Goal: Transaction & Acquisition: Purchase product/service

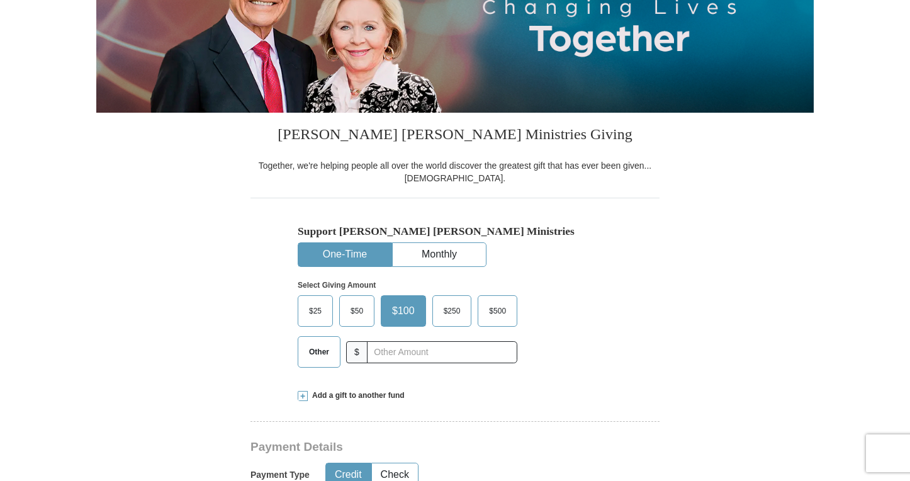
scroll to position [203, 0]
click at [313, 356] on span "Other" at bounding box center [319, 351] width 33 height 19
click at [0, 0] on input "Other" at bounding box center [0, 0] width 0 height 0
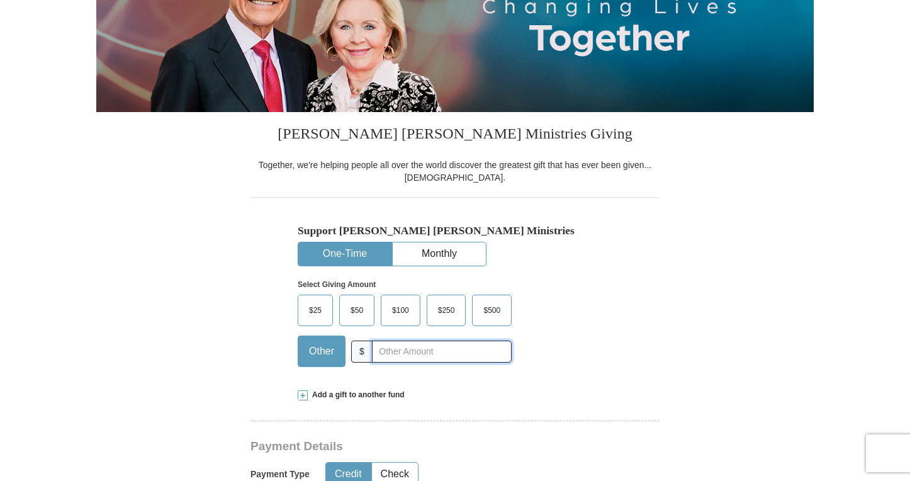
click at [388, 349] on input "text" at bounding box center [442, 351] width 140 height 22
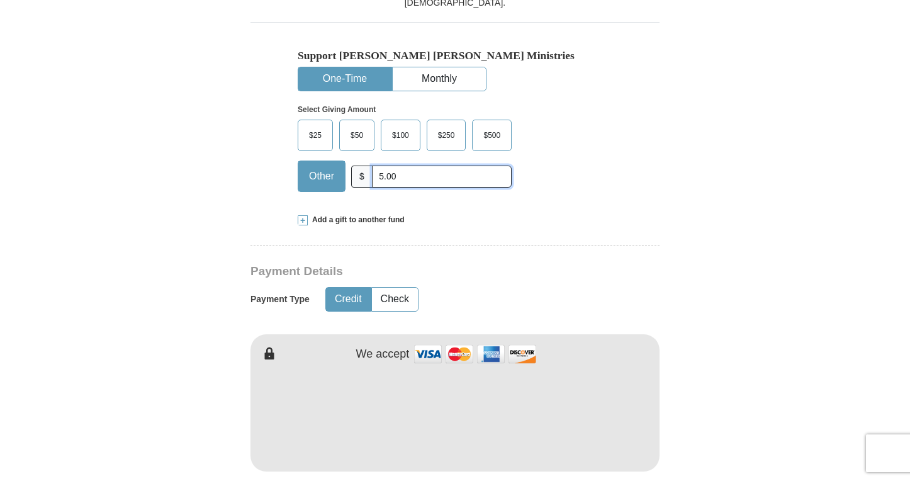
scroll to position [392, 0]
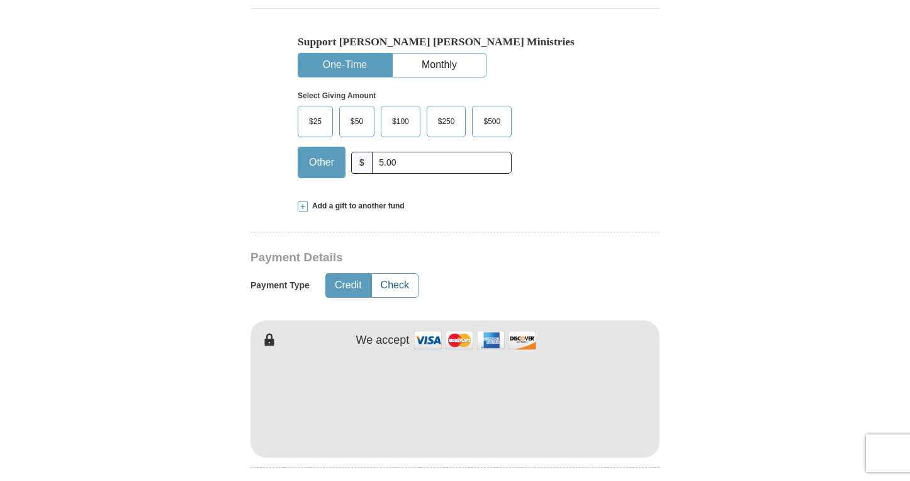
click at [405, 289] on button "Check" at bounding box center [395, 285] width 46 height 23
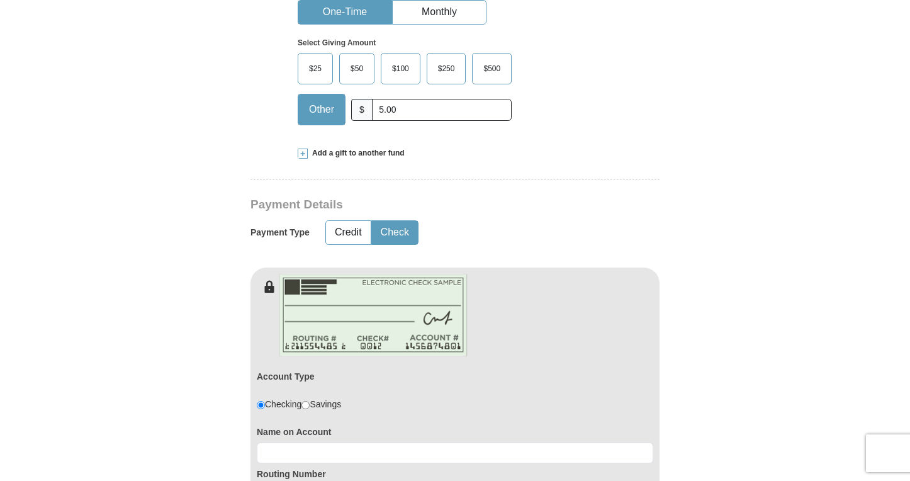
scroll to position [441, 0]
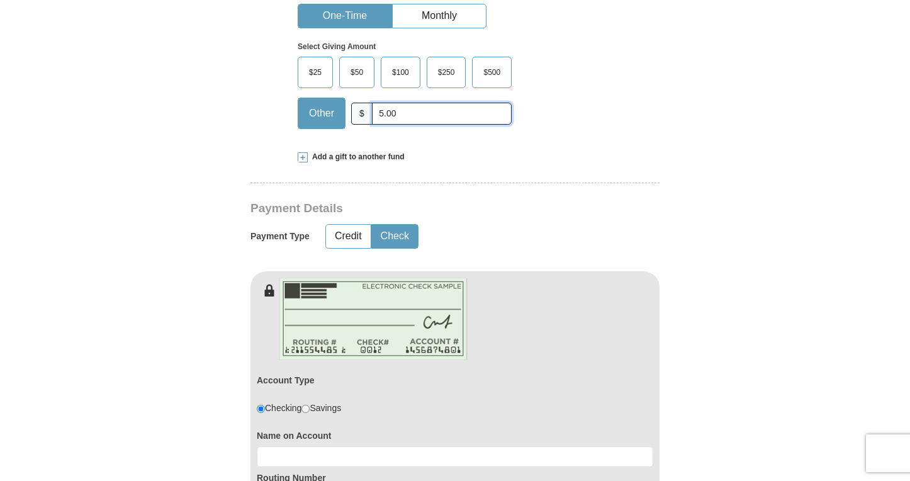
click at [381, 113] on input "5.00" at bounding box center [442, 114] width 140 height 22
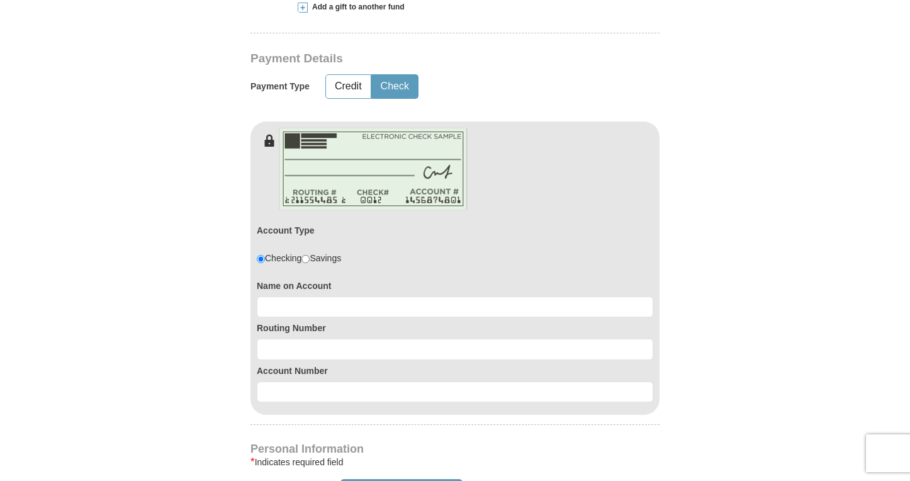
scroll to position [594, 0]
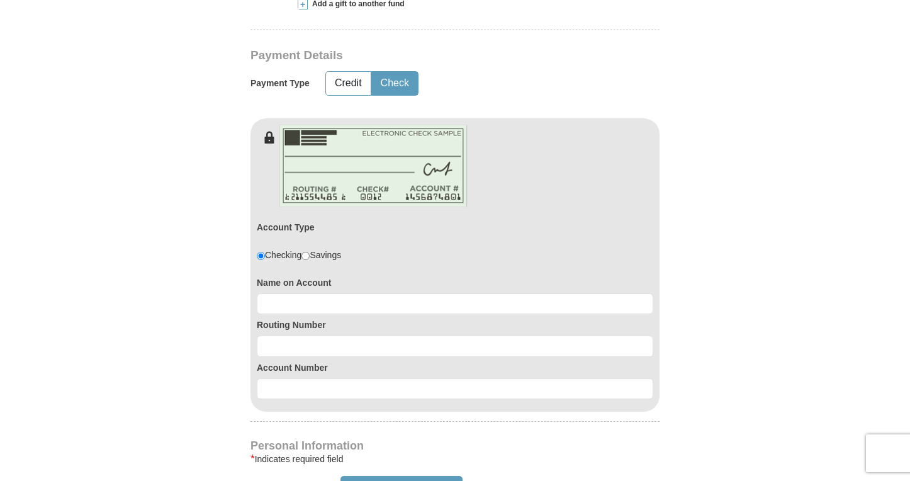
type input "10.00"
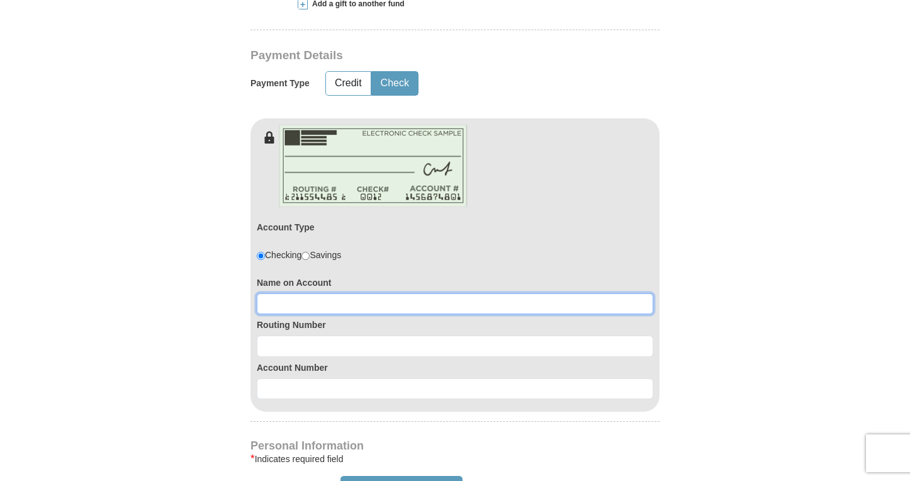
click at [291, 307] on input at bounding box center [455, 303] width 396 height 21
type input "[PERSON_NAME]"
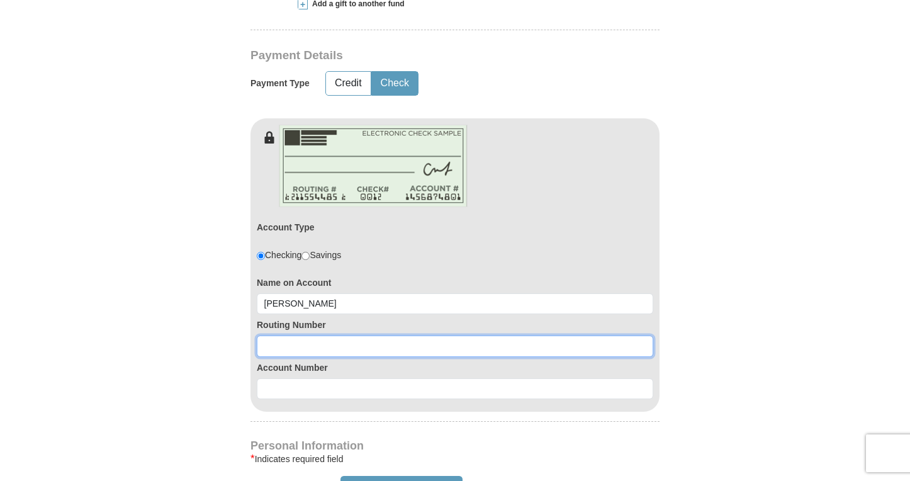
click at [275, 345] on input at bounding box center [455, 345] width 396 height 21
type input "071923909"
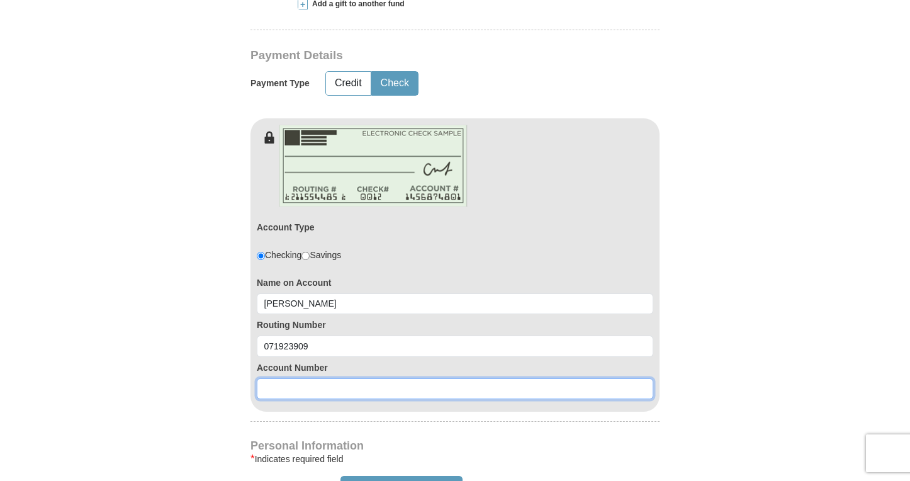
click at [269, 394] on input at bounding box center [455, 388] width 396 height 21
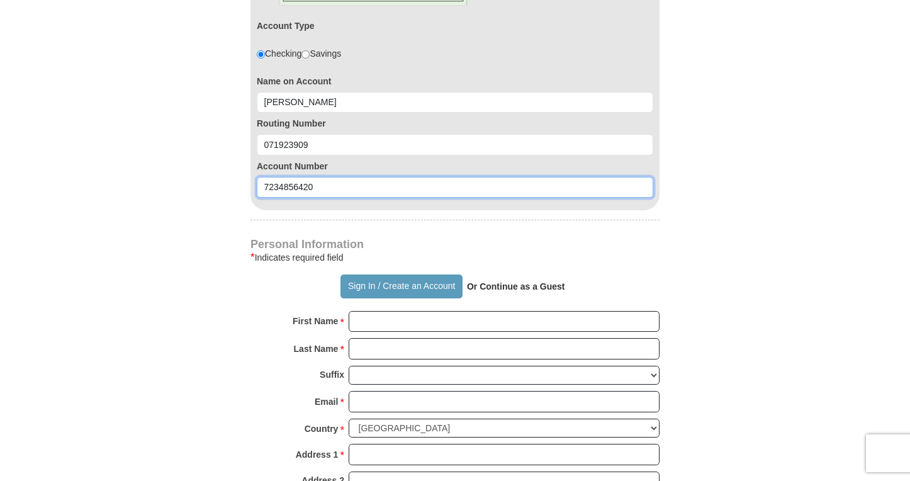
scroll to position [800, 0]
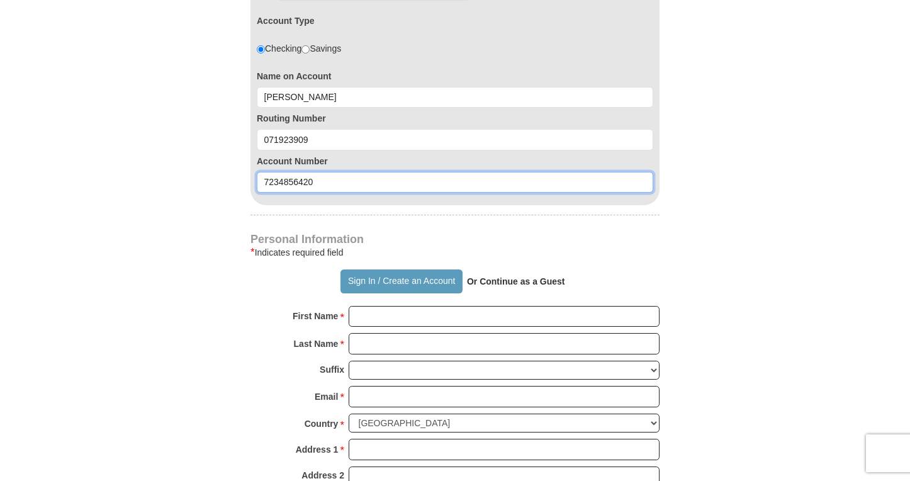
type input "7234856420"
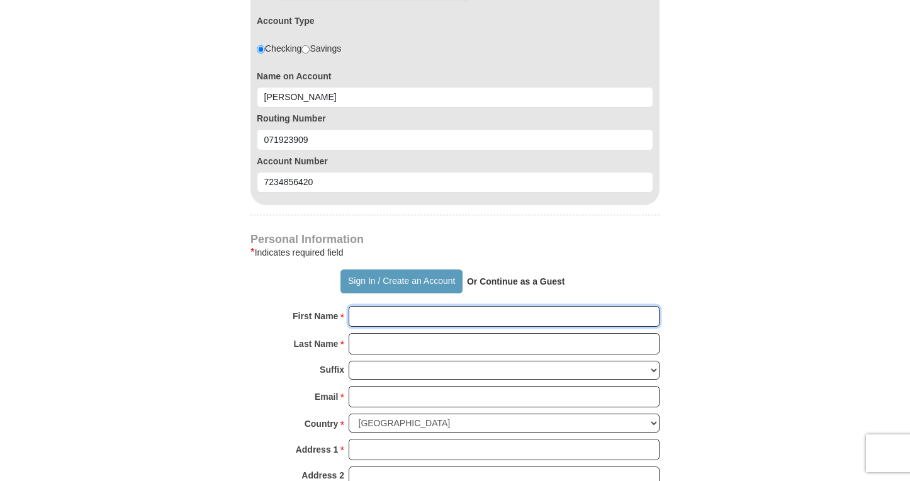
click at [357, 314] on input "First Name *" at bounding box center [504, 316] width 311 height 21
type input "[PERSON_NAME]"
click at [491, 281] on strong "Or Continue as a Guest" at bounding box center [516, 281] width 98 height 10
click at [493, 280] on strong "Or Continue as a Guest" at bounding box center [516, 281] width 98 height 10
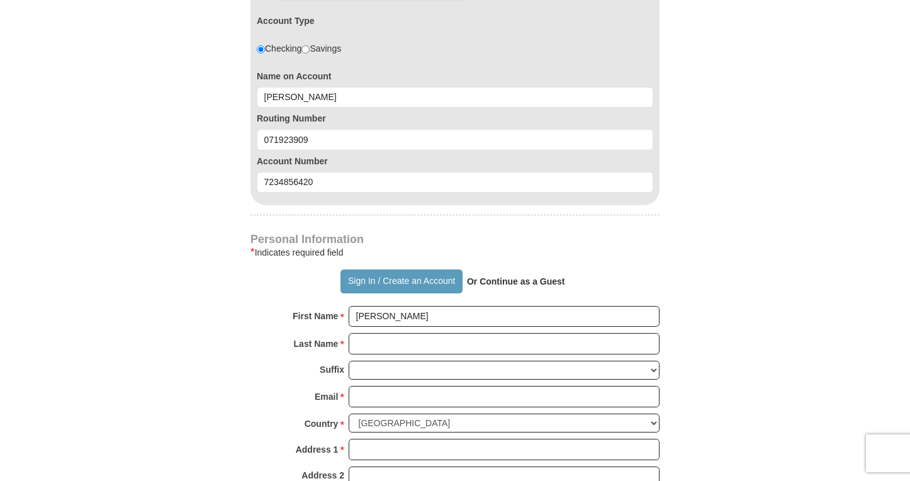
click at [503, 281] on strong "Or Continue as a Guest" at bounding box center [516, 281] width 98 height 10
click at [376, 350] on input "Last Name *" at bounding box center [504, 343] width 311 height 21
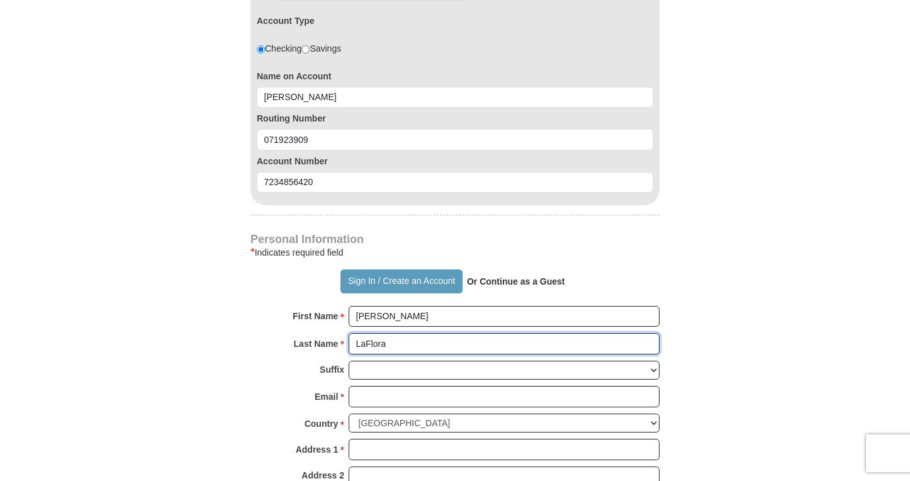
type input "LaFlora"
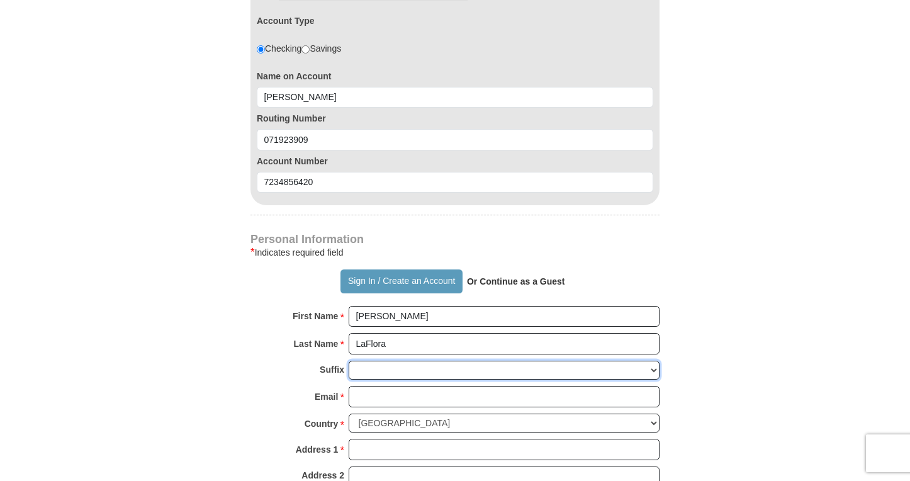
click at [365, 369] on select "[PERSON_NAME] I II III IV V VI" at bounding box center [504, 371] width 311 height 20
click at [375, 401] on input "Email *" at bounding box center [504, 396] width 311 height 21
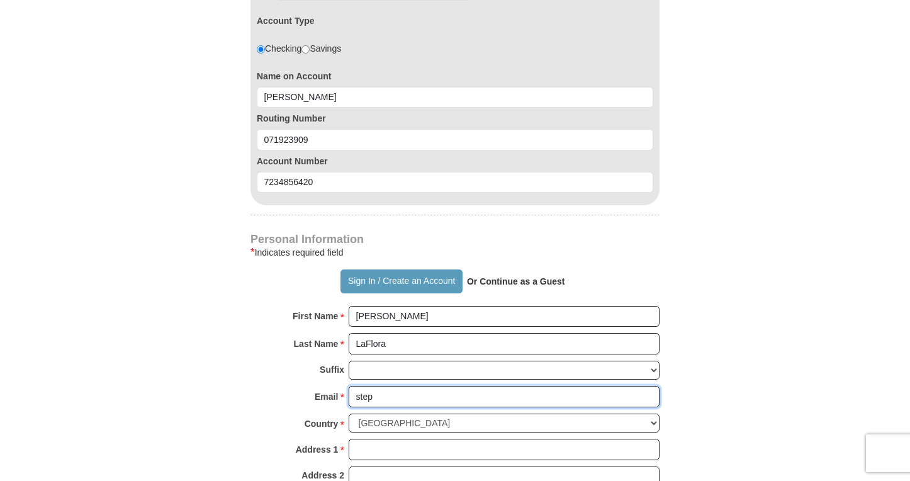
type input "[EMAIL_ADDRESS][DOMAIN_NAME]"
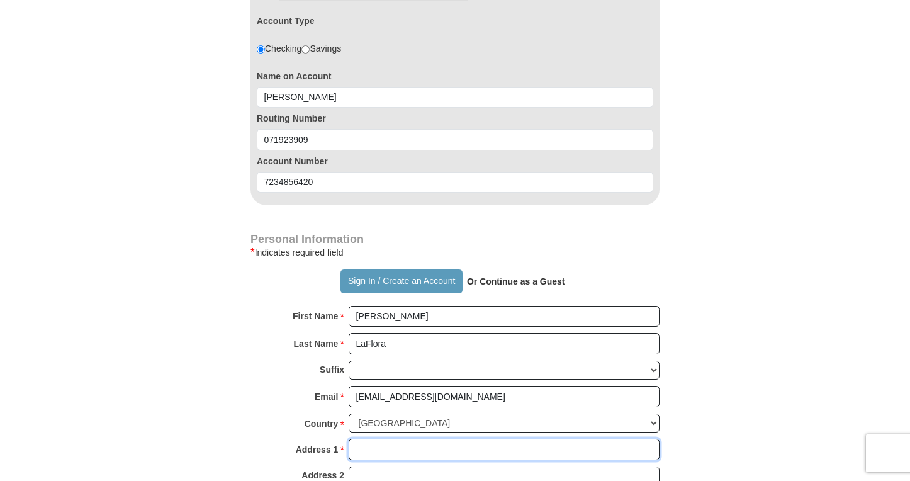
type input "20235 Wilderness Trail"
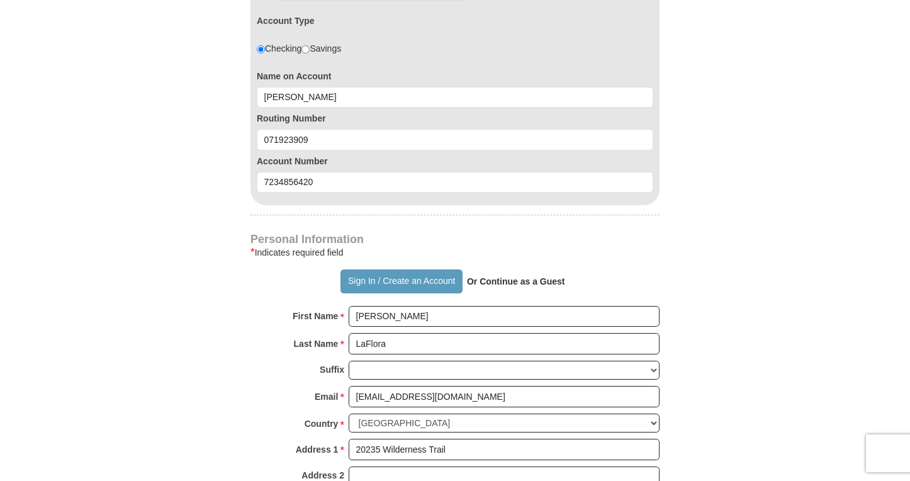
type input "Olympia Fields"
select select "IL"
type input "60637"
type input "7739602399"
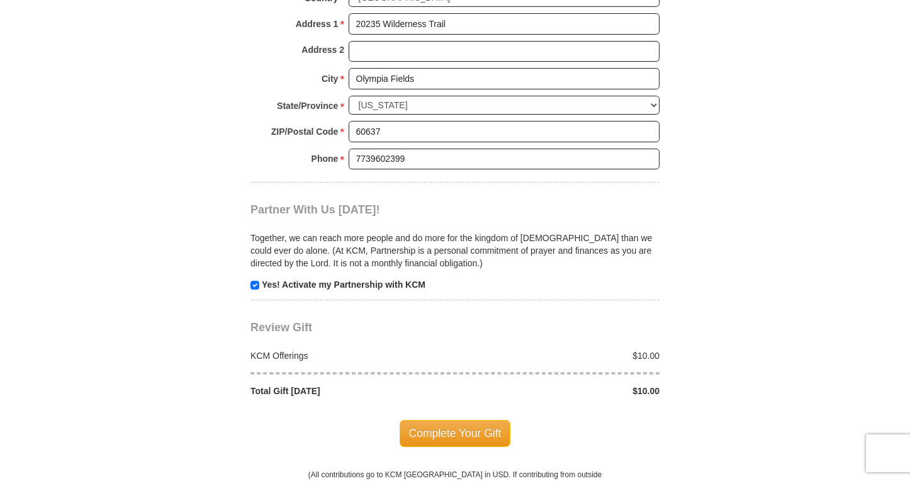
scroll to position [1229, 0]
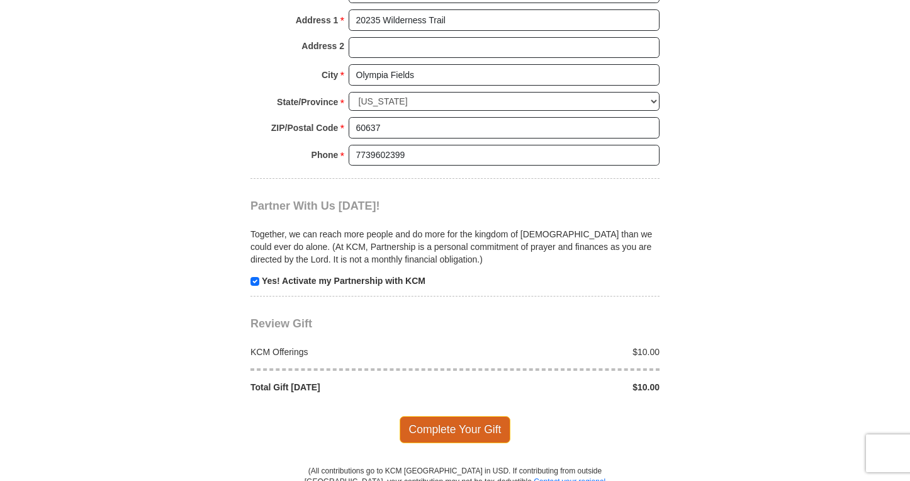
click at [449, 426] on span "Complete Your Gift" at bounding box center [455, 429] width 111 height 26
